Goal: Book appointment/travel/reservation

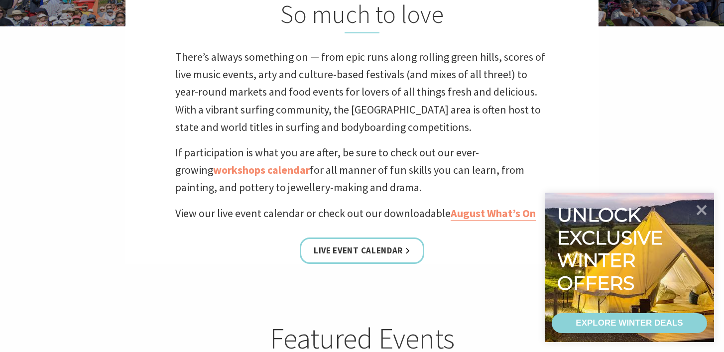
scroll to position [299, 0]
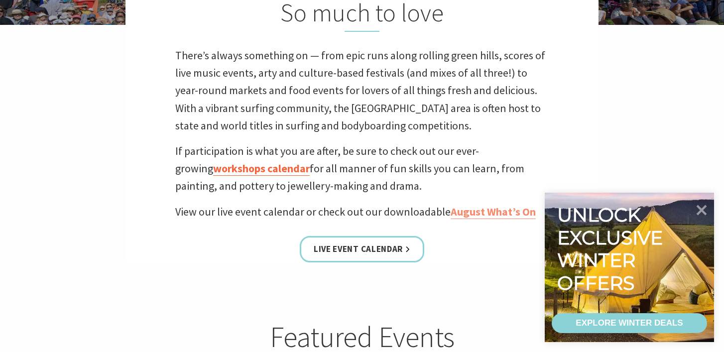
click at [213, 169] on link "workshops calendar" at bounding box center [261, 168] width 97 height 14
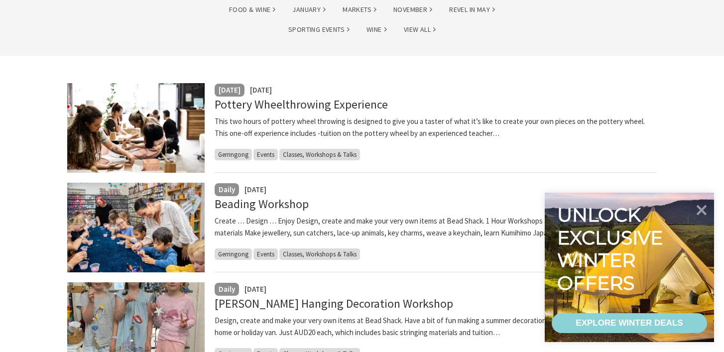
scroll to position [221, 0]
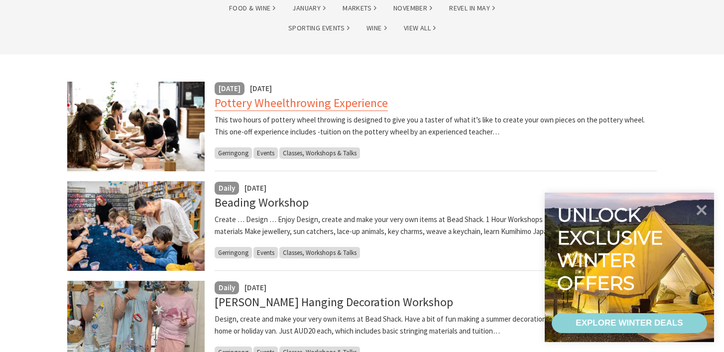
click at [274, 102] on link "Pottery Wheelthrowing Experience" at bounding box center [300, 103] width 173 height 16
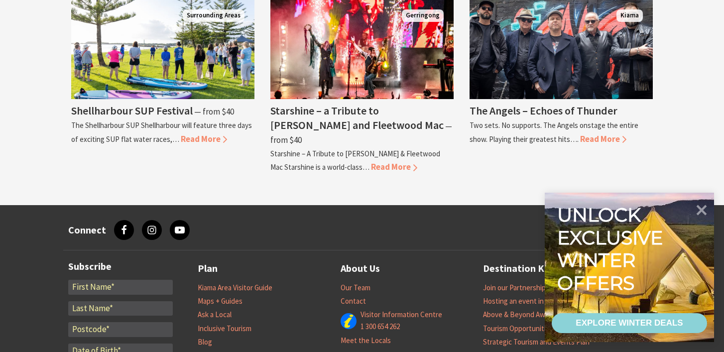
scroll to position [981, 0]
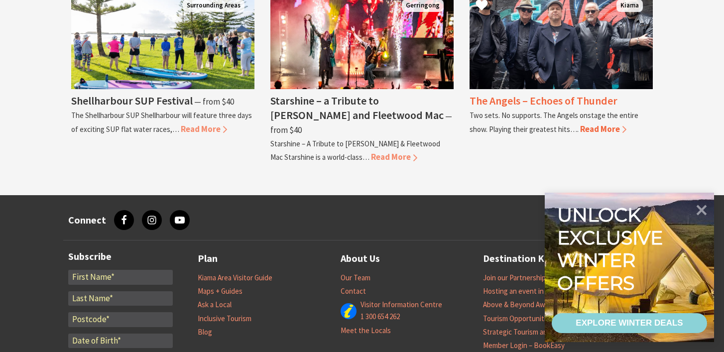
click at [580, 130] on span "Read More" at bounding box center [603, 128] width 46 height 11
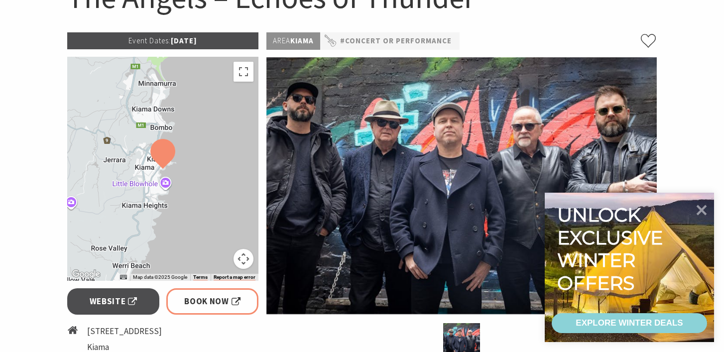
scroll to position [128, 0]
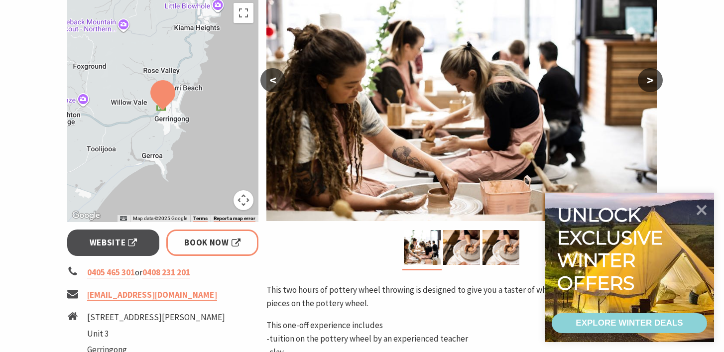
scroll to position [188, 0]
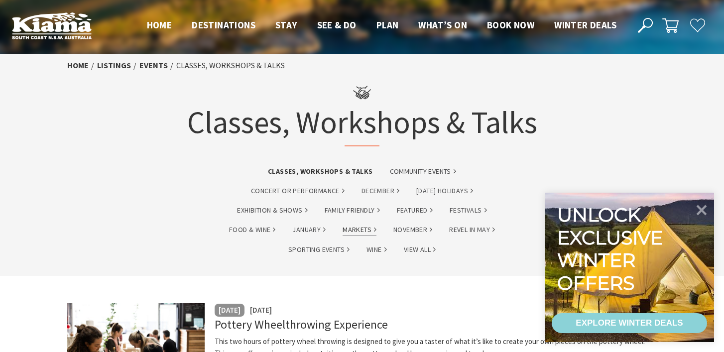
click at [352, 230] on link "Markets" at bounding box center [359, 229] width 34 height 11
